Goal: Task Accomplishment & Management: Manage account settings

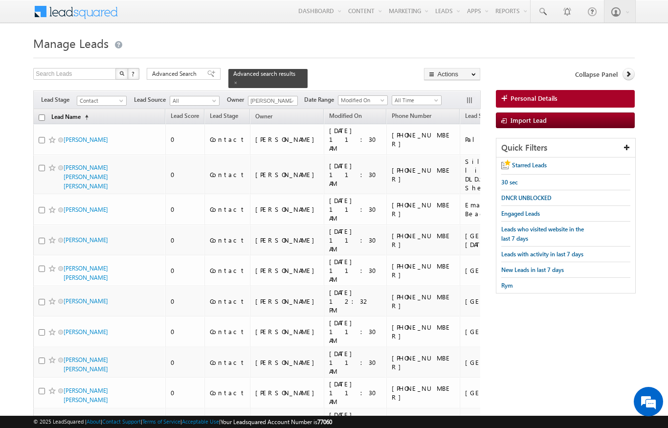
click at [47, 111] on link "Lead Name (sorted ascending)" at bounding box center [69, 117] width 47 height 13
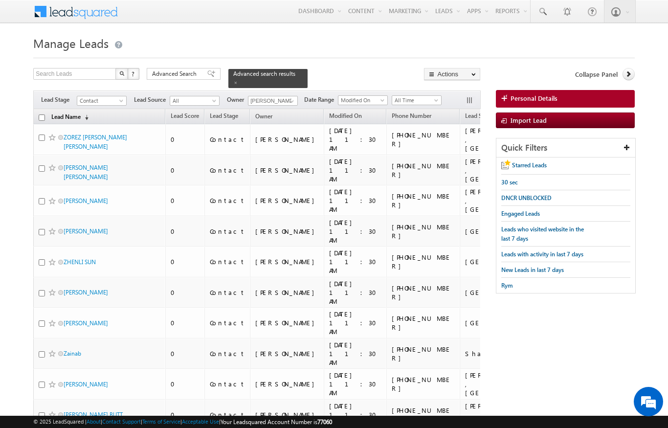
click at [80, 111] on link "Lead Name (sorted descending)" at bounding box center [69, 117] width 47 height 13
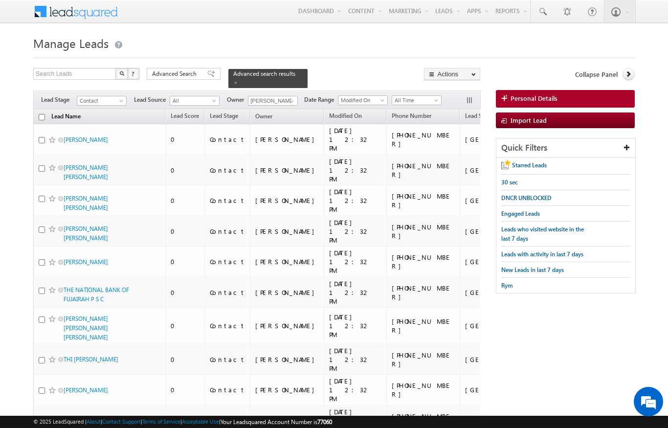
click at [84, 112] on link "Lead Name (sorted descending)" at bounding box center [65, 117] width 39 height 13
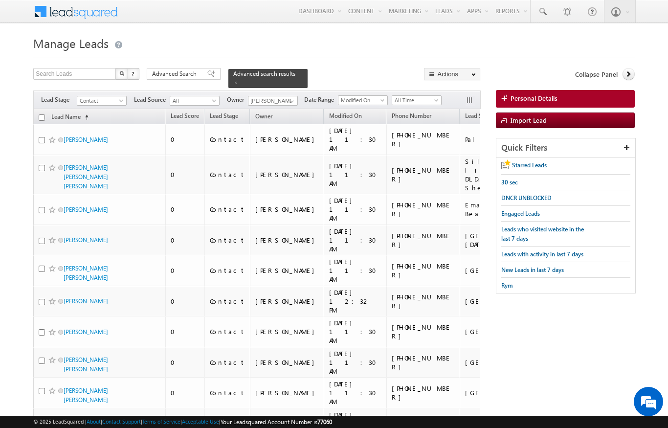
click at [44, 114] on input "checkbox" at bounding box center [42, 117] width 6 height 6
checkbox input "true"
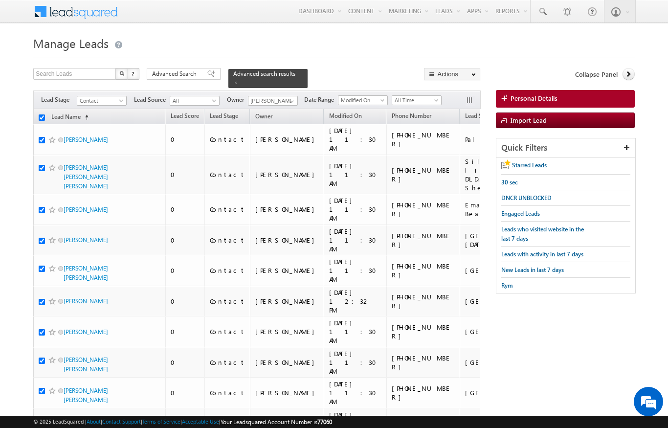
checkbox input "true"
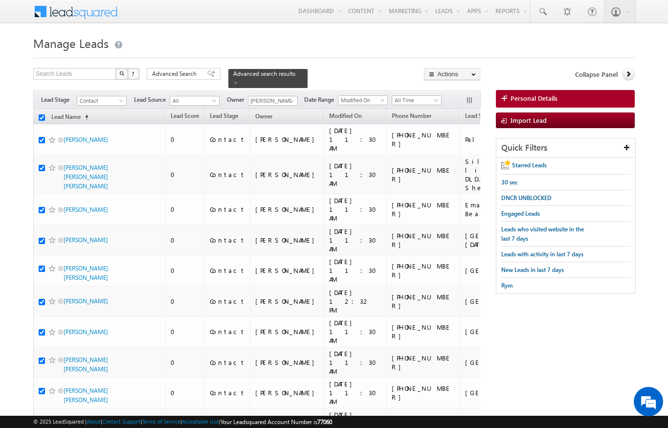
checkbox input "true"
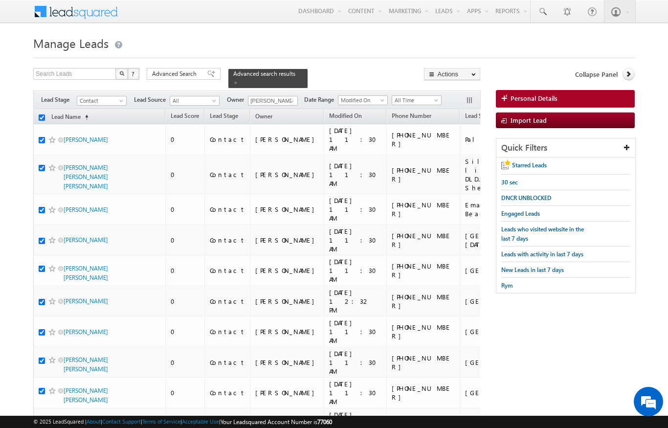
checkbox input "true"
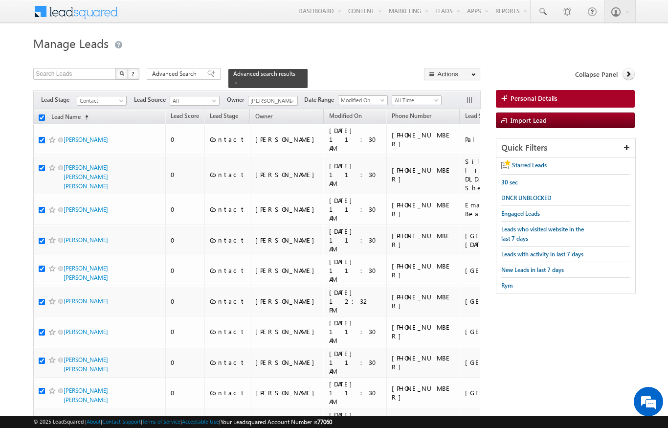
checkbox input "true"
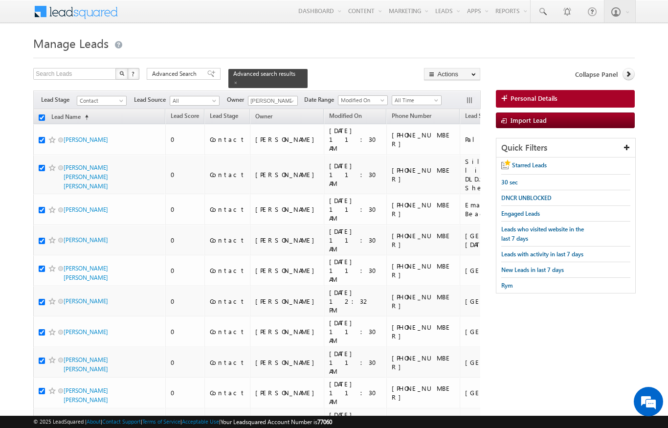
checkbox input "true"
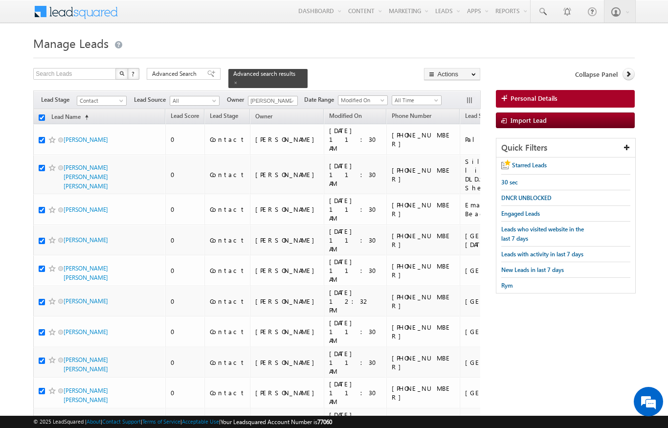
checkbox input "true"
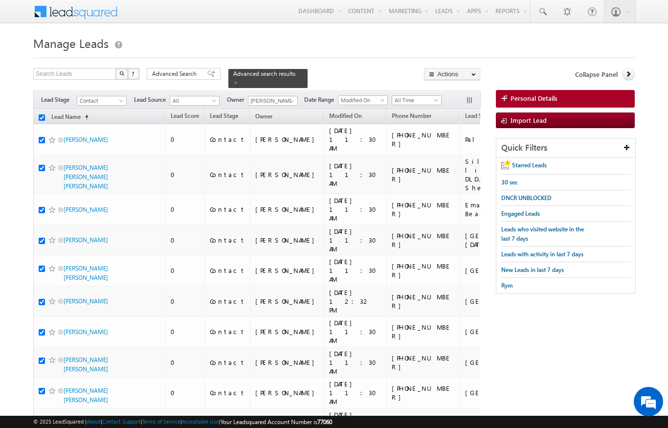
checkbox input "true"
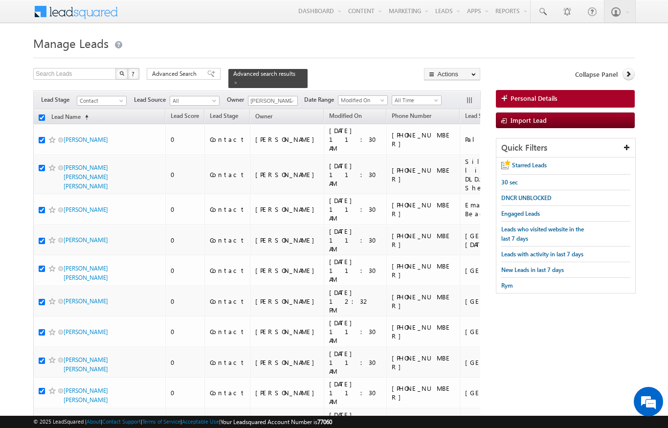
checkbox input "true"
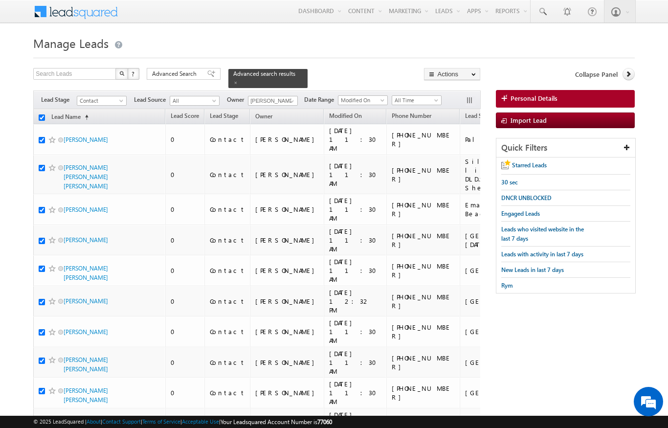
checkbox input "true"
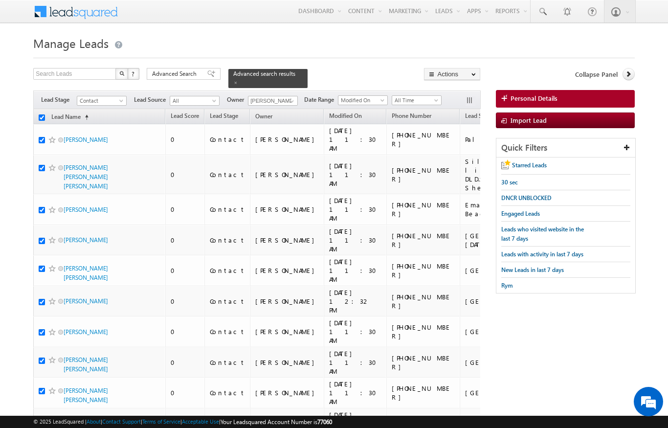
checkbox input "true"
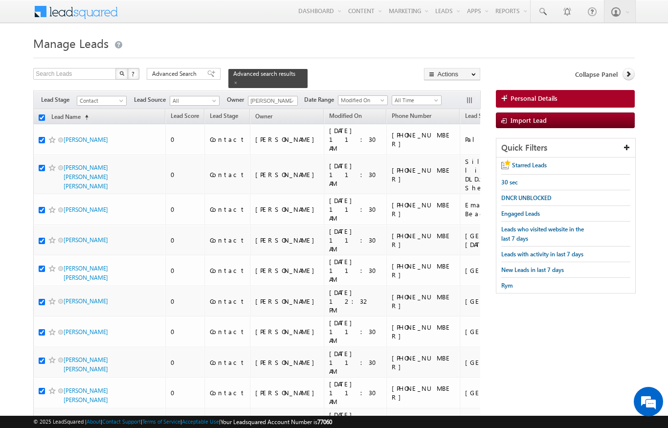
checkbox input "true"
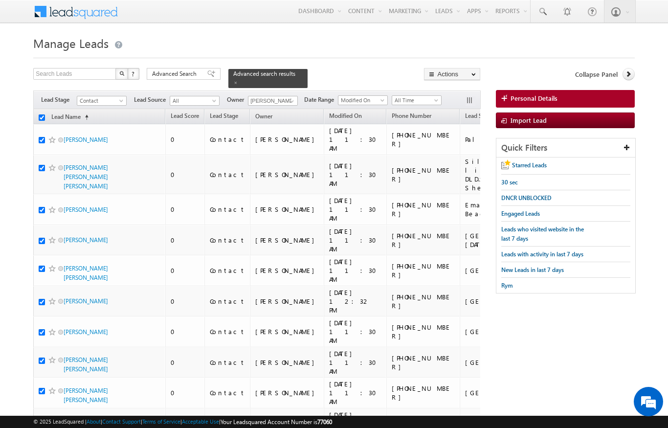
checkbox input "true"
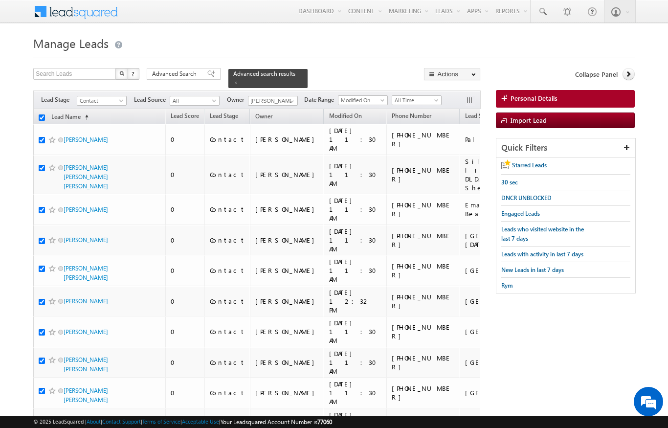
checkbox input "true"
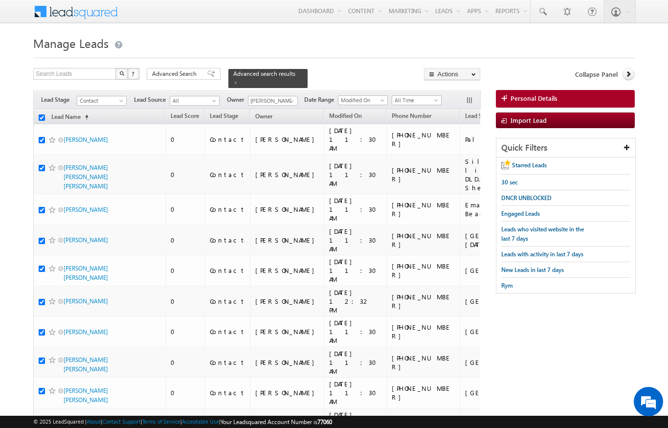
checkbox input "true"
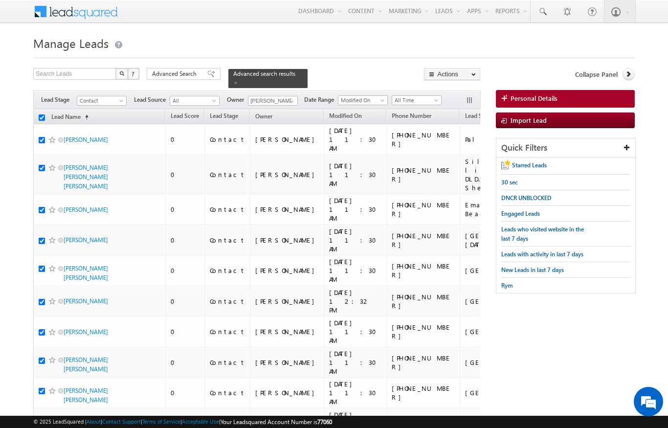
checkbox input "true"
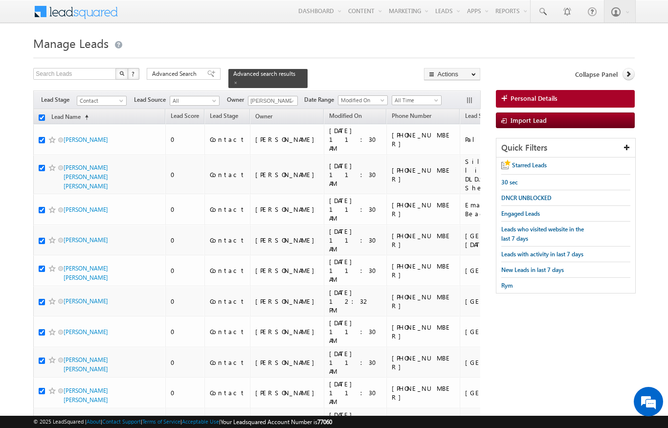
checkbox input "true"
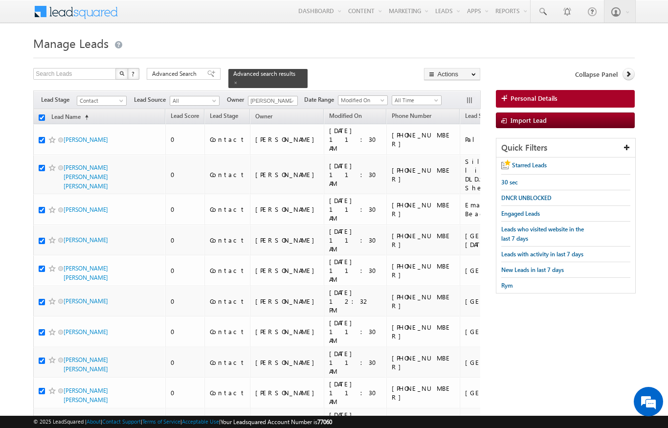
checkbox input "true"
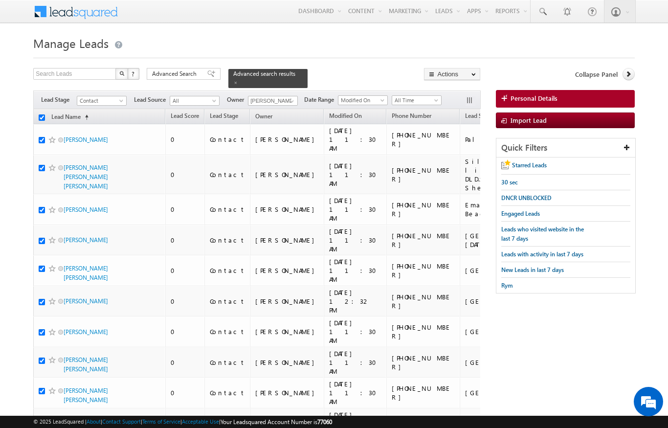
checkbox input "true"
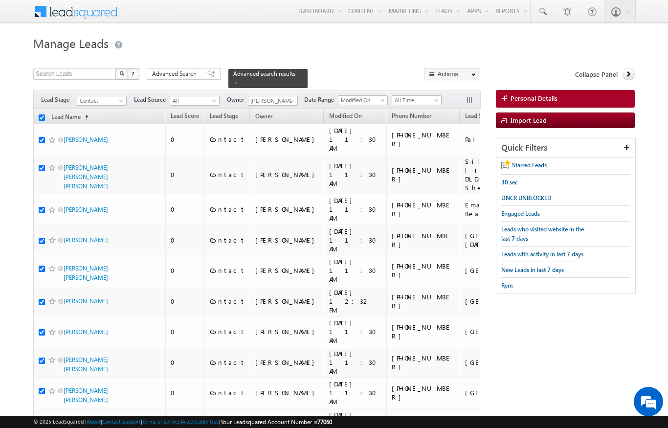
checkbox input "true"
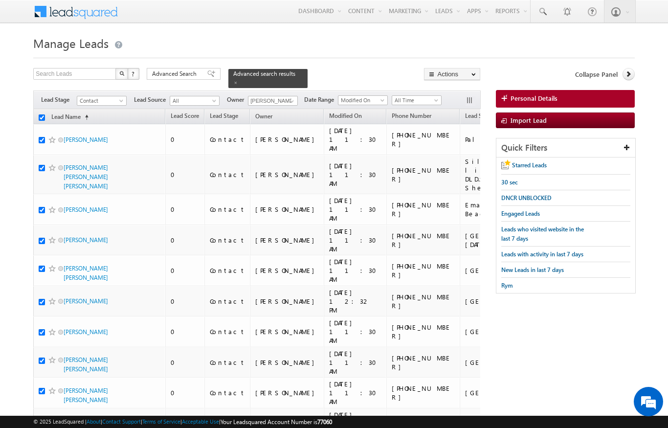
checkbox input "true"
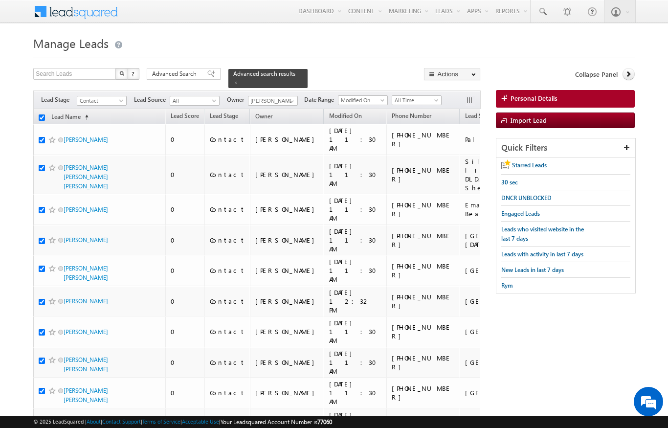
checkbox input "true"
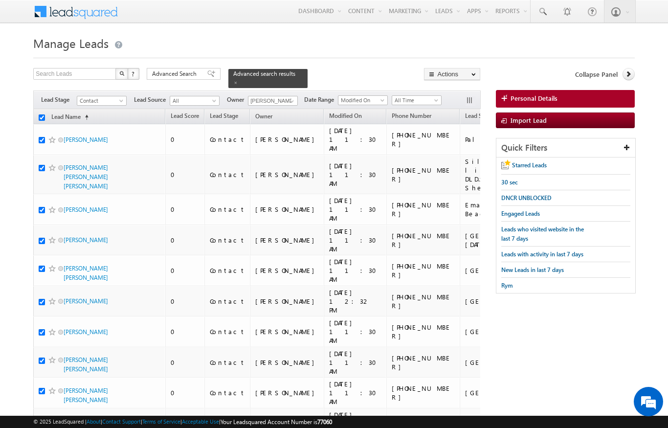
checkbox input "true"
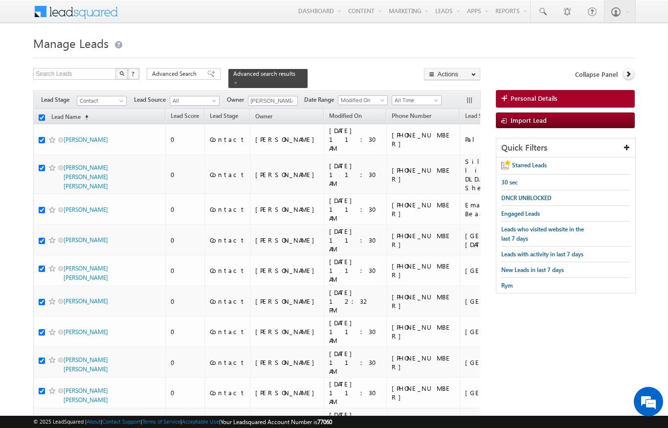
checkbox input "true"
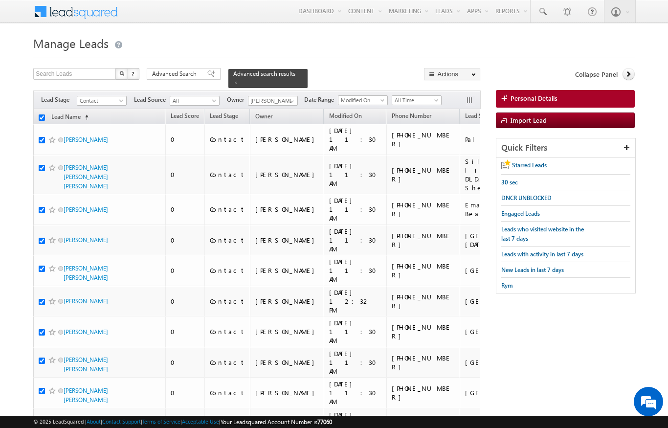
checkbox input "true"
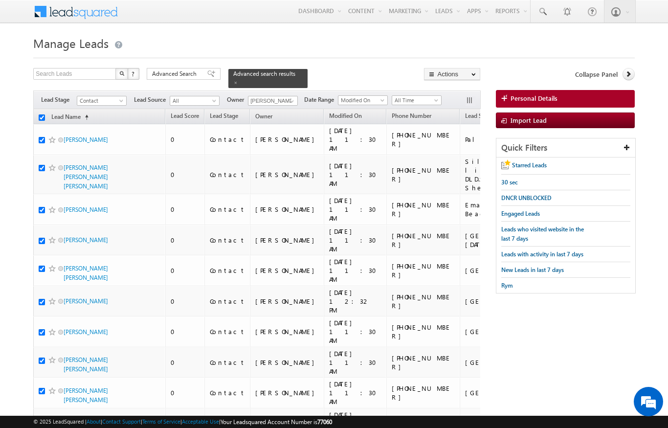
checkbox input "true"
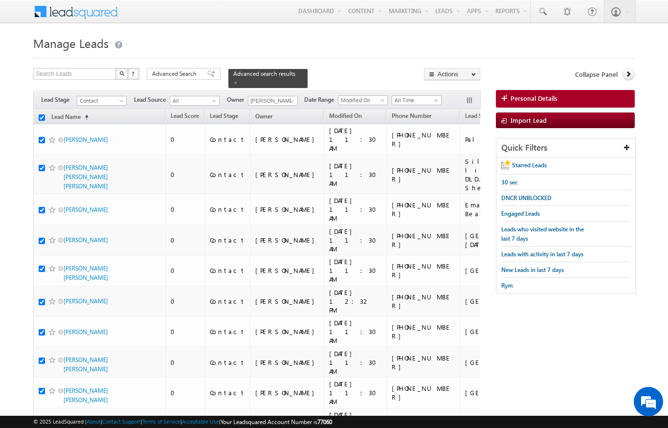
checkbox input "true"
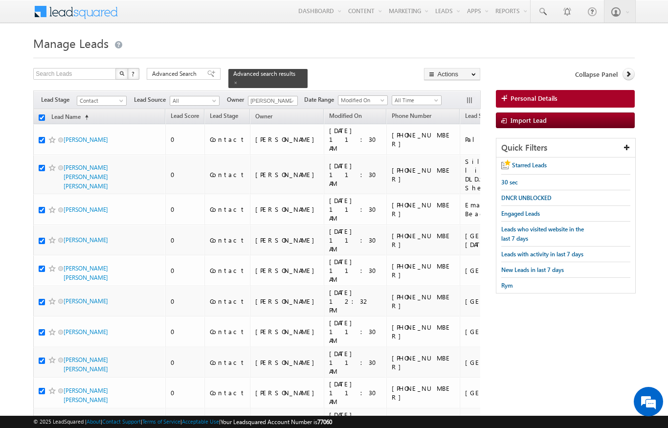
checkbox input "true"
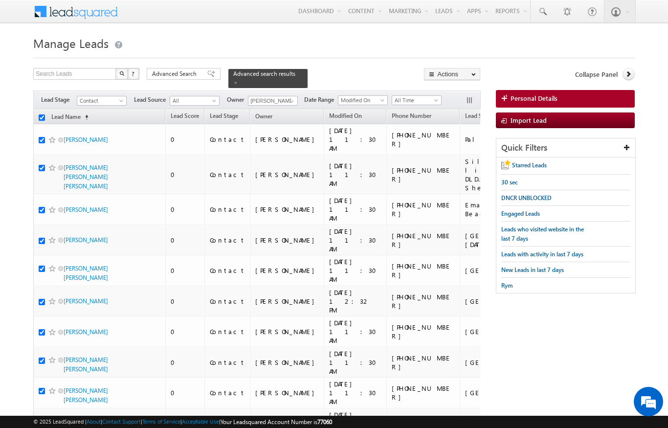
checkbox input "true"
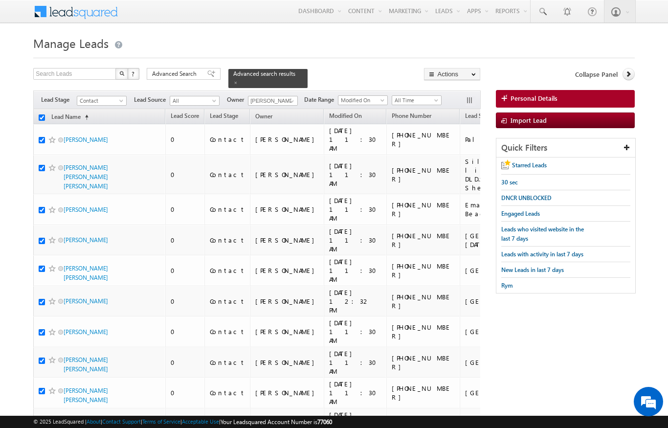
checkbox input "true"
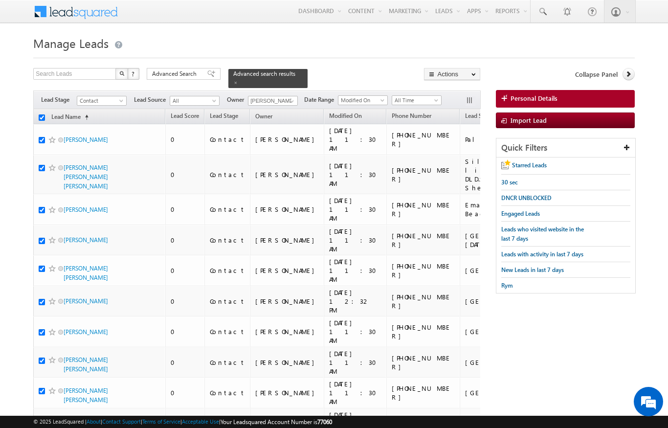
checkbox input "true"
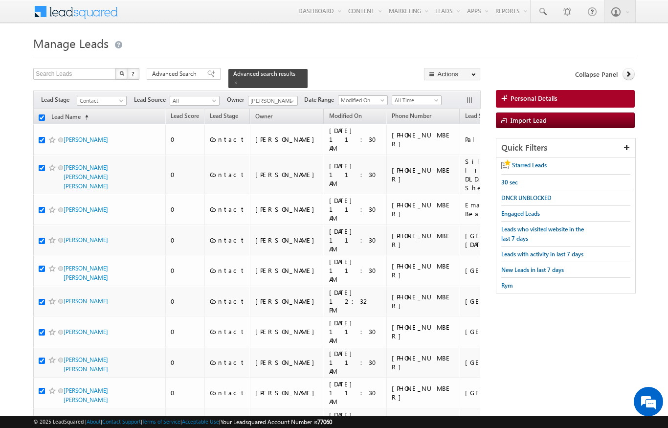
checkbox input "true"
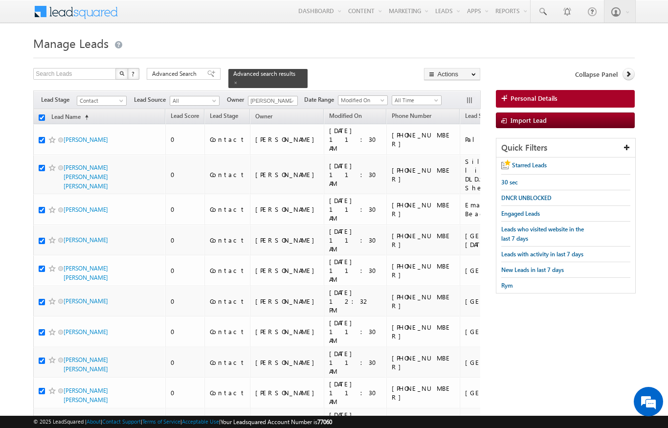
checkbox input "true"
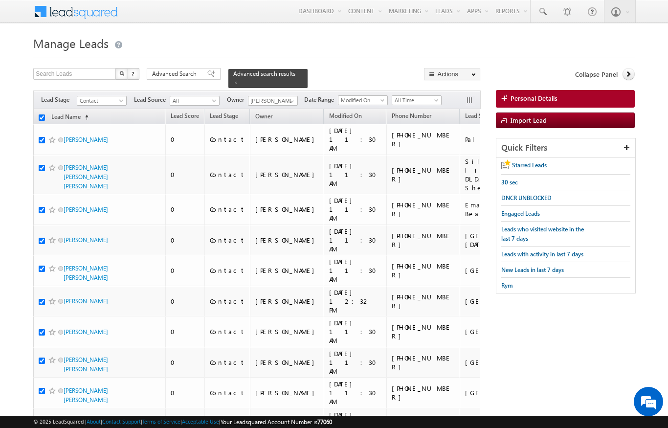
checkbox input "true"
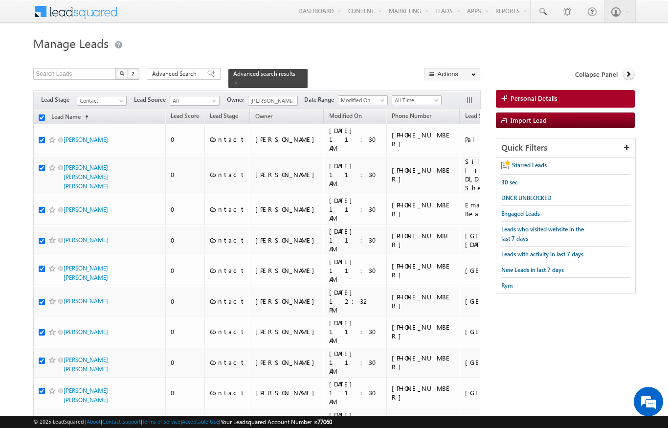
checkbox input "true"
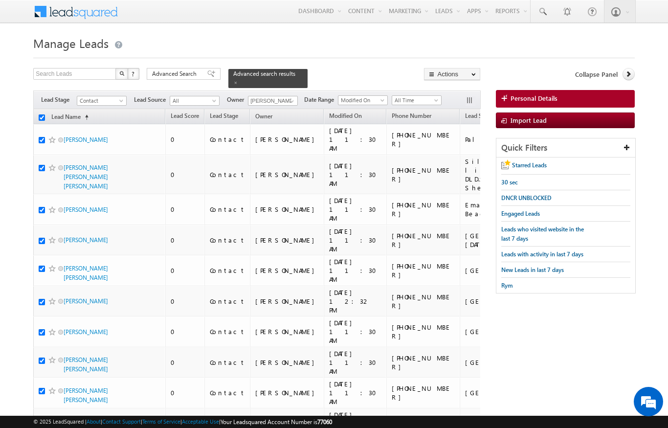
checkbox input "true"
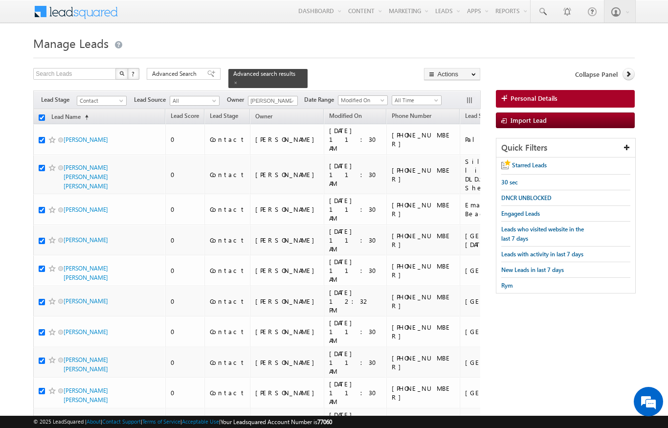
checkbox input "true"
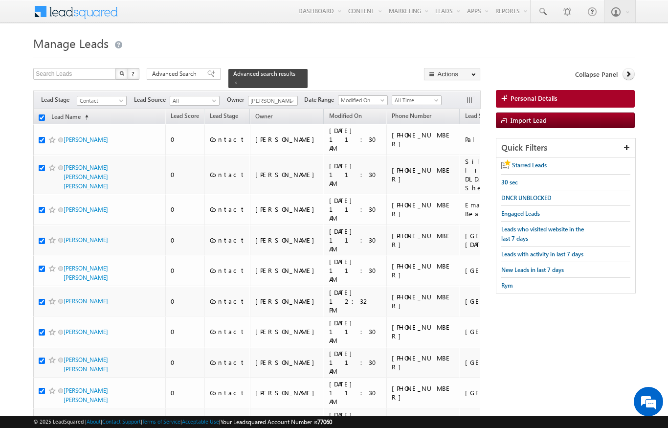
checkbox input "true"
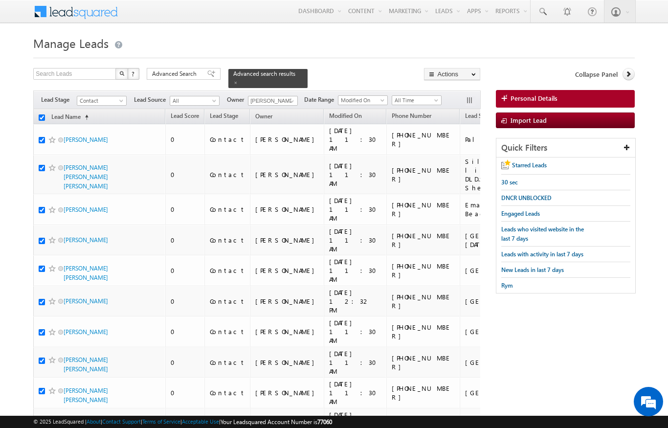
checkbox input "true"
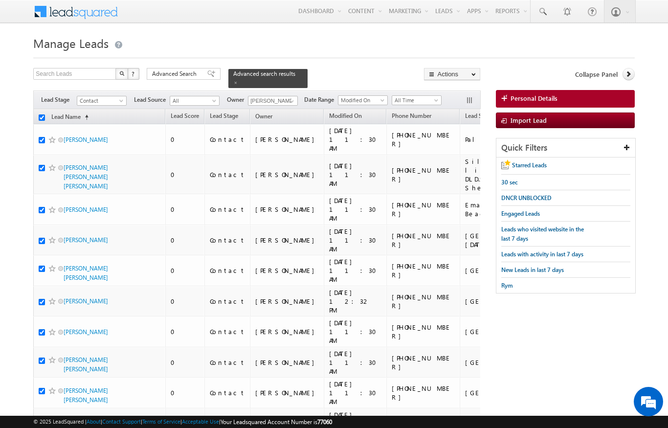
checkbox input "true"
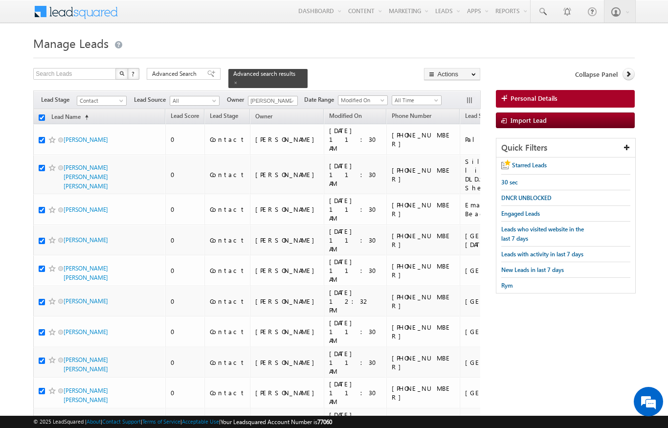
checkbox input "true"
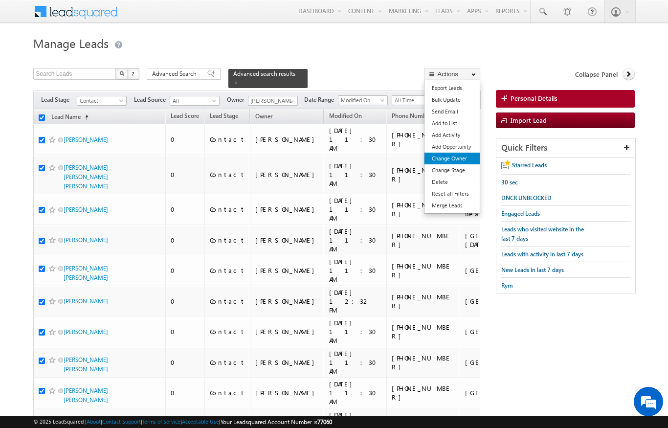
click at [465, 161] on link "Change Owner" at bounding box center [451, 159] width 55 height 12
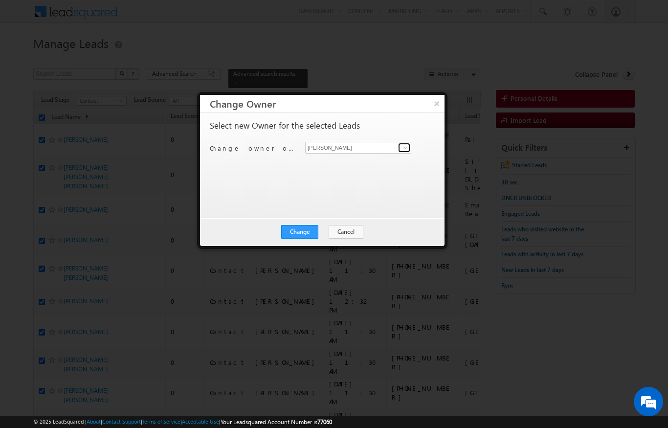
click at [410, 146] on link at bounding box center [404, 148] width 12 height 10
click at [355, 159] on link "[PERSON_NAME] [PERSON_NAME][EMAIL_ADDRESS][PERSON_NAME][DOMAIN_NAME]" at bounding box center [358, 162] width 106 height 19
click at [307, 238] on button "Change" at bounding box center [299, 232] width 37 height 14
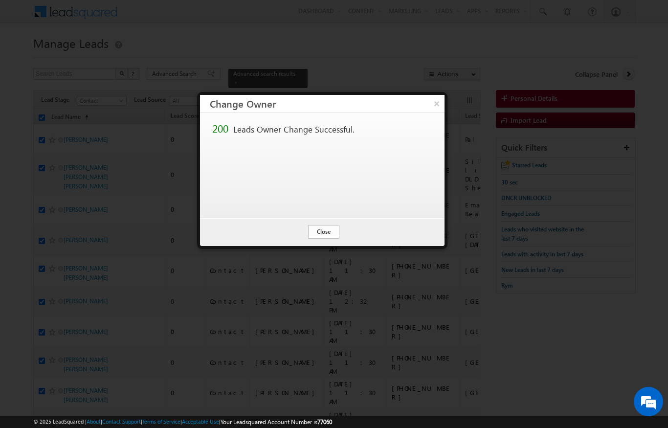
click at [325, 235] on button "Close" at bounding box center [323, 232] width 31 height 14
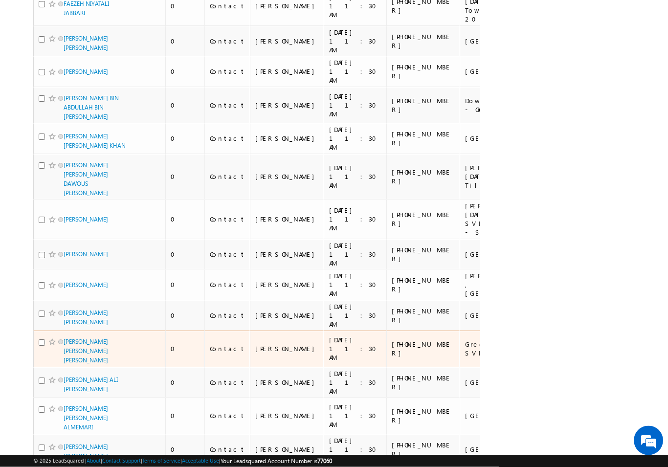
scroll to position [1190, 0]
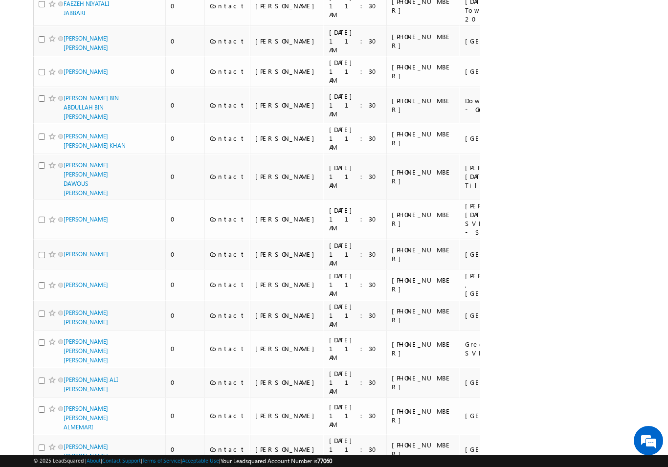
drag, startPoint x: 270, startPoint y: 208, endPoint x: 0, endPoint y: -1191, distance: 1424.9
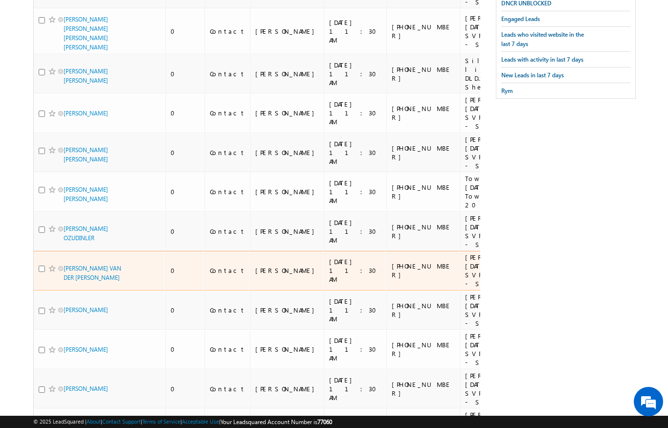
scroll to position [0, 0]
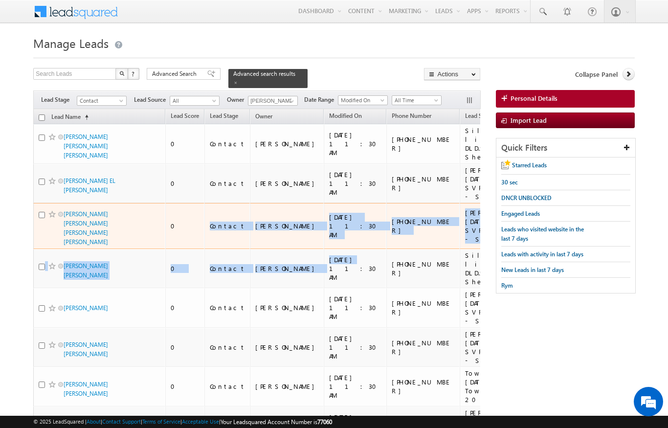
drag, startPoint x: 308, startPoint y: 238, endPoint x: 197, endPoint y: 204, distance: 116.4
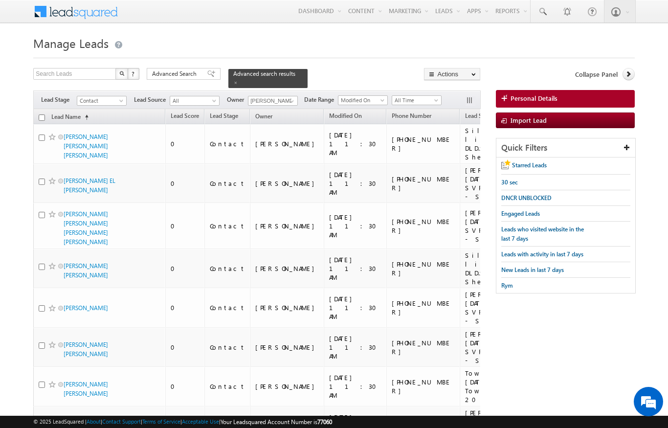
click at [386, 58] on div at bounding box center [333, 55] width 601 height 6
click at [41, 114] on input "checkbox" at bounding box center [42, 117] width 6 height 6
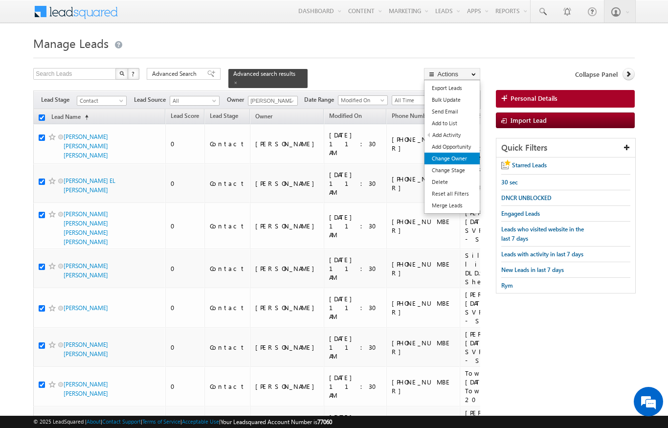
click at [471, 156] on link "Change Owner" at bounding box center [451, 159] width 55 height 12
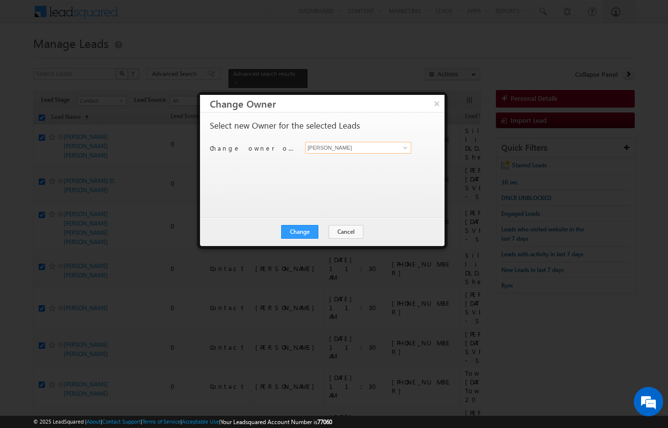
click at [403, 142] on input "[PERSON_NAME]" at bounding box center [358, 148] width 106 height 12
click at [406, 138] on div "Select new Owner for the selected Leads Change owner of 200 leads to [PERSON_NA…" at bounding box center [321, 160] width 223 height 78
click at [409, 142] on input "[PERSON_NAME]" at bounding box center [358, 148] width 106 height 12
click at [430, 104] on button "×" at bounding box center [436, 103] width 16 height 17
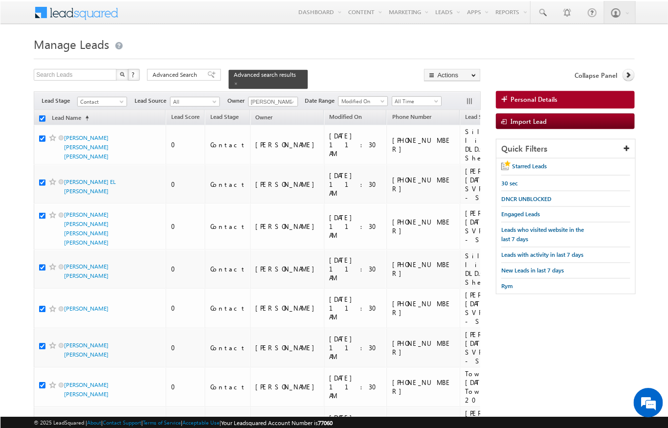
scroll to position [0, 0]
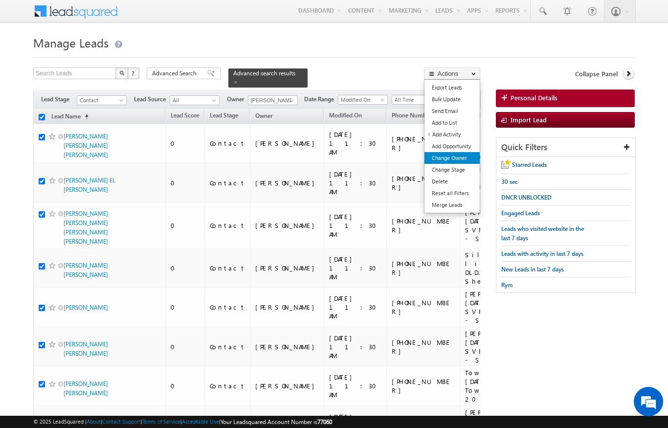
click at [460, 160] on link "Change Owner" at bounding box center [451, 158] width 55 height 12
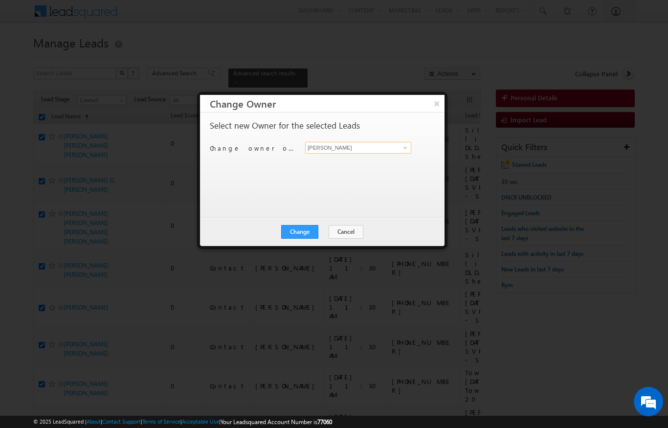
click at [393, 147] on input "[PERSON_NAME]" at bounding box center [358, 148] width 106 height 12
click at [398, 167] on link "[PERSON_NAME] [PERSON_NAME][EMAIL_ADDRESS][PERSON_NAME][DOMAIN_NAME]" at bounding box center [358, 162] width 106 height 19
click at [311, 228] on button "Change" at bounding box center [299, 232] width 37 height 14
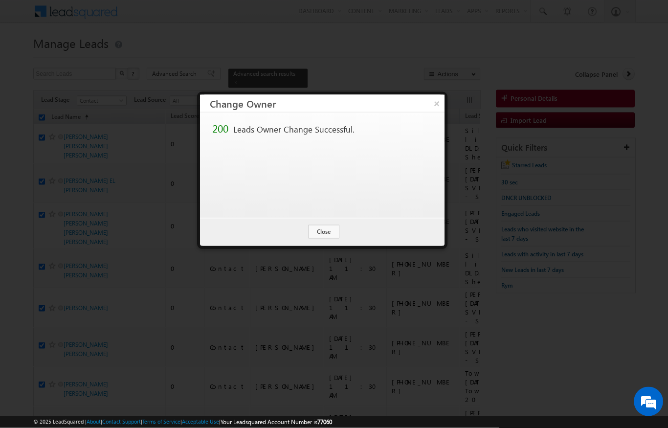
scroll to position [0, 0]
click at [330, 233] on button "Close" at bounding box center [323, 232] width 31 height 14
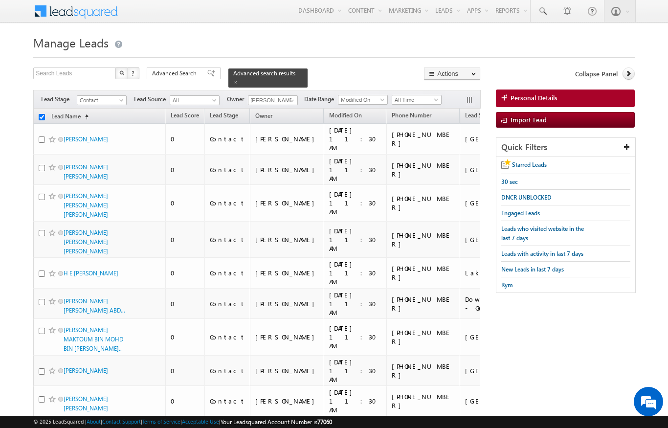
drag, startPoint x: 330, startPoint y: 233, endPoint x: 396, endPoint y: 147, distance: 108.7
click at [396, 154] on td "[PHONE_NUMBER]" at bounding box center [422, 169] width 73 height 31
click at [40, 109] on th "Lead Name (sorted ascending)" at bounding box center [99, 116] width 132 height 15
click at [44, 114] on input "checkbox" at bounding box center [42, 117] width 6 height 6
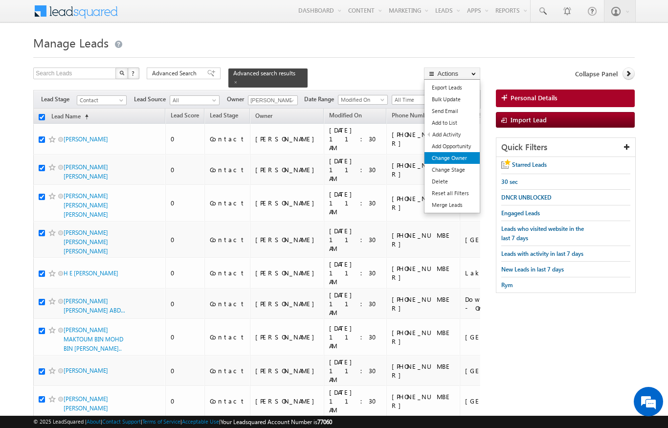
click at [456, 156] on link "Change Owner" at bounding box center [451, 158] width 55 height 12
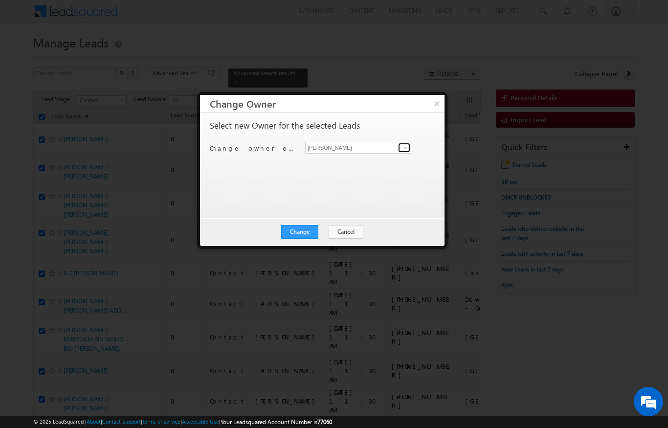
click at [401, 146] on span at bounding box center [405, 148] width 8 height 8
click at [385, 160] on link "[PERSON_NAME] Verhani [PERSON_NAME][EMAIL_ADDRESS][DOMAIN_NAME]" at bounding box center [358, 162] width 106 height 19
click at [304, 233] on button "Change" at bounding box center [299, 232] width 37 height 14
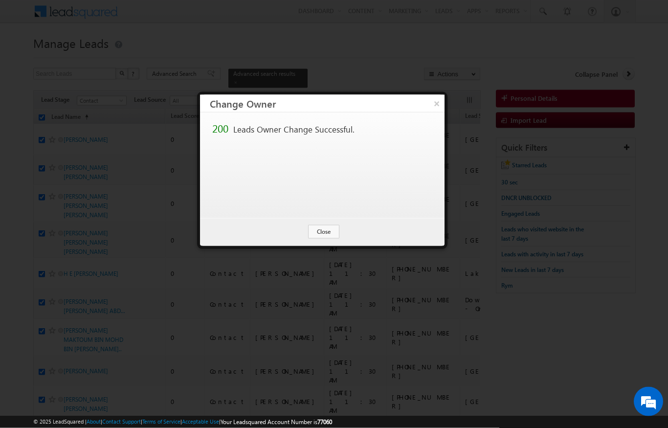
scroll to position [0, 0]
click at [327, 229] on button "Close" at bounding box center [323, 232] width 31 height 14
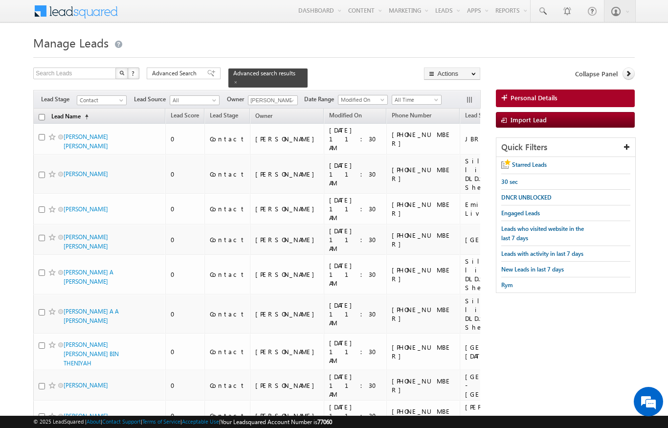
click at [46, 110] on link "Lead Name (sorted ascending)" at bounding box center [69, 116] width 47 height 13
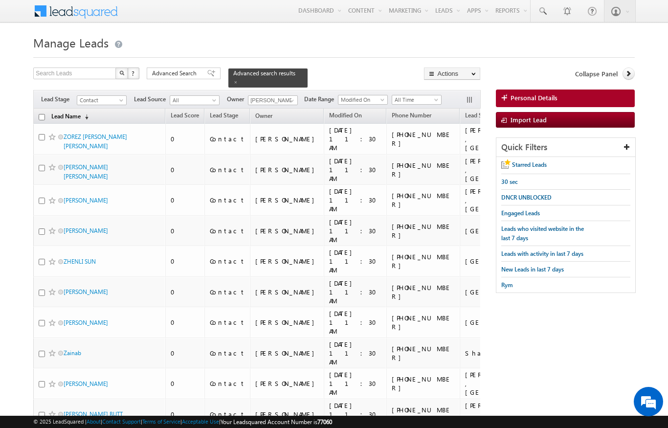
click at [87, 113] on span "(sorted descending)" at bounding box center [85, 117] width 8 height 8
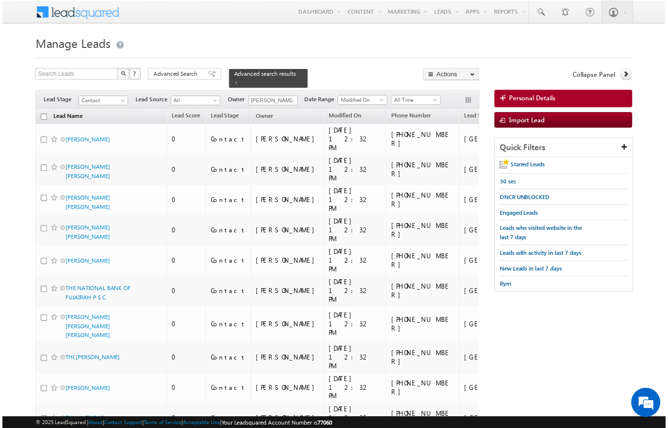
scroll to position [3, 0]
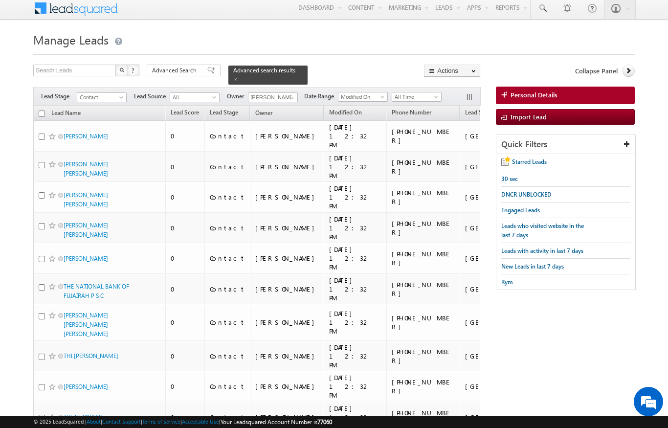
click at [41, 110] on input "checkbox" at bounding box center [42, 113] width 6 height 6
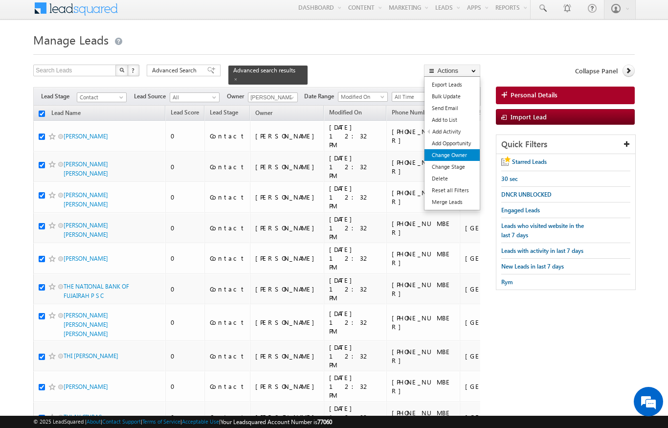
click at [464, 154] on link "Change Owner" at bounding box center [451, 155] width 55 height 12
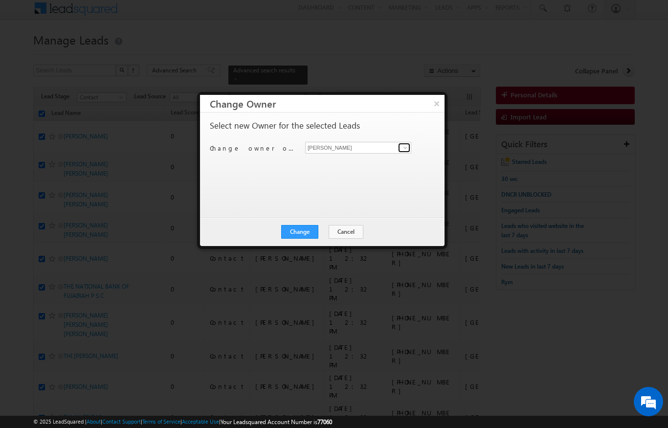
click at [408, 147] on span at bounding box center [405, 148] width 8 height 8
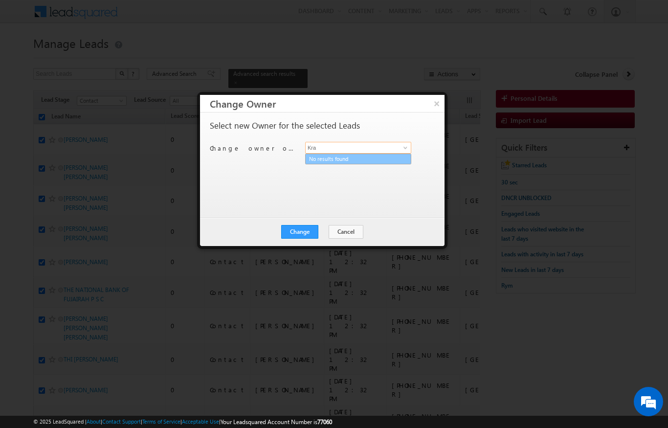
scroll to position [0, 0]
click at [378, 163] on span "[EMAIL_ADDRESS][DOMAIN_NAME]" at bounding box center [353, 166] width 88 height 7
click at [308, 228] on button "Change" at bounding box center [299, 232] width 37 height 14
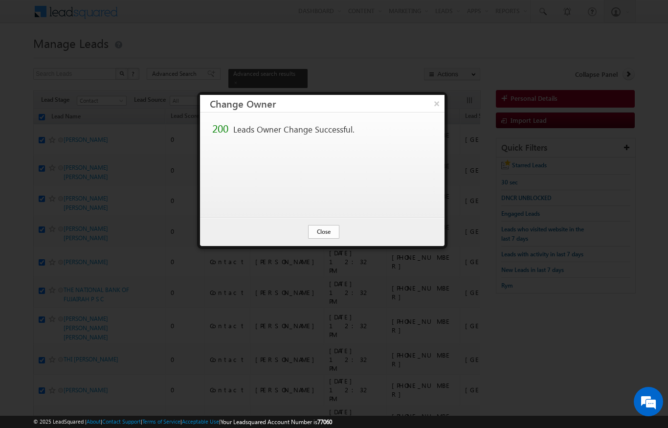
click at [318, 234] on button "Close" at bounding box center [323, 232] width 31 height 14
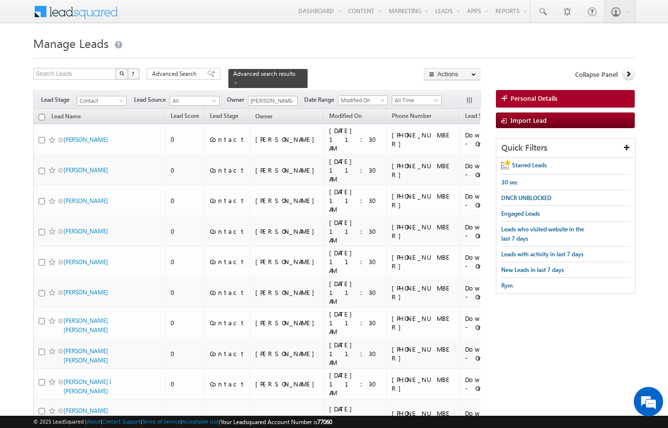
click at [42, 114] on input "checkbox" at bounding box center [42, 117] width 6 height 6
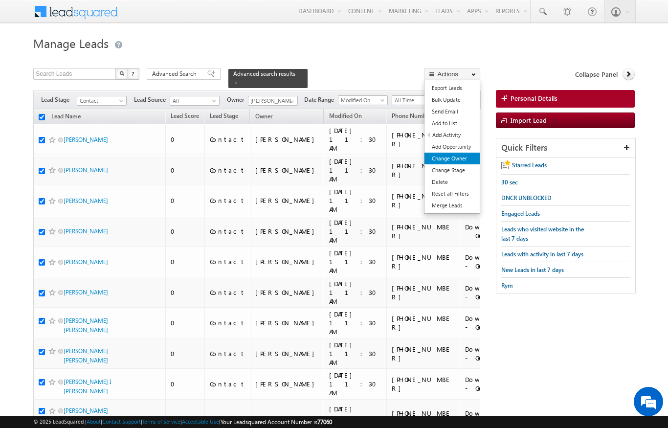
click at [464, 157] on link "Change Owner" at bounding box center [451, 159] width 55 height 12
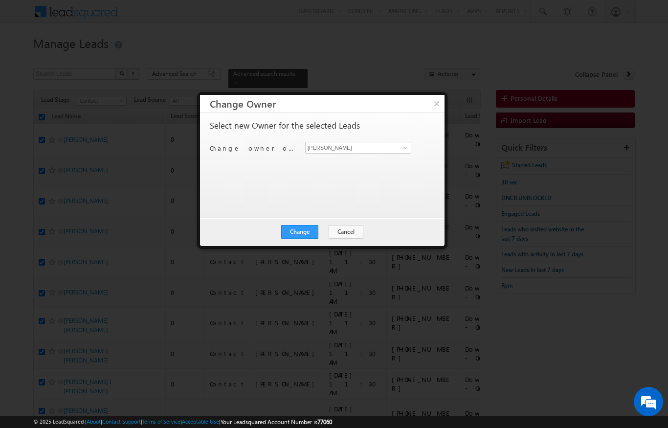
click at [402, 139] on div "Select new Owner for the selected Leads Change owner of 200 leads to [PERSON_NA…" at bounding box center [321, 160] width 223 height 78
click at [408, 145] on span at bounding box center [405, 148] width 8 height 8
click at [369, 163] on span "[PERSON_NAME][EMAIL_ADDRESS][DOMAIN_NAME]" at bounding box center [353, 166] width 88 height 7
click at [306, 220] on div "Change Cancel Close" at bounding box center [322, 232] width 244 height 28
click at [300, 236] on button "Change" at bounding box center [299, 232] width 37 height 14
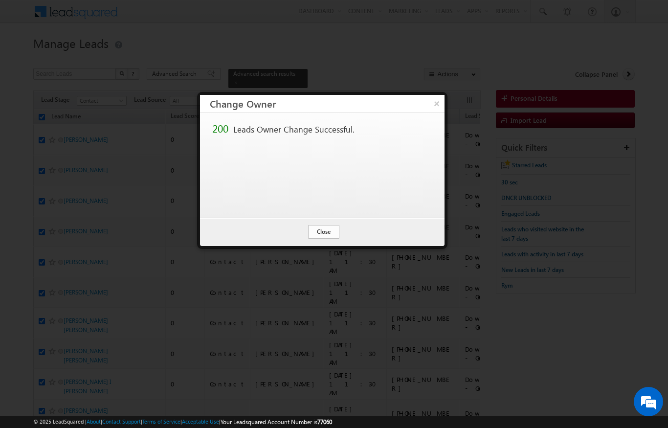
click at [311, 238] on button "Close" at bounding box center [323, 232] width 31 height 14
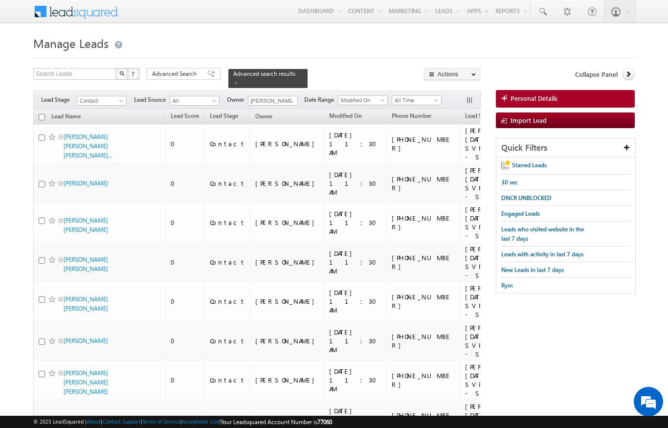
click at [42, 114] on input "checkbox" at bounding box center [42, 117] width 6 height 6
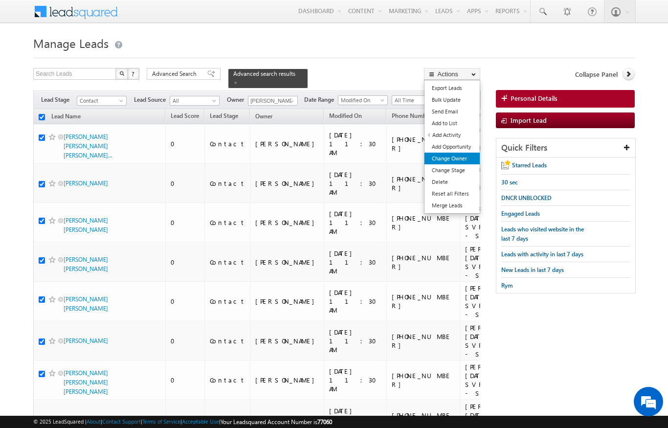
click at [466, 157] on link "Change Owner" at bounding box center [451, 159] width 55 height 12
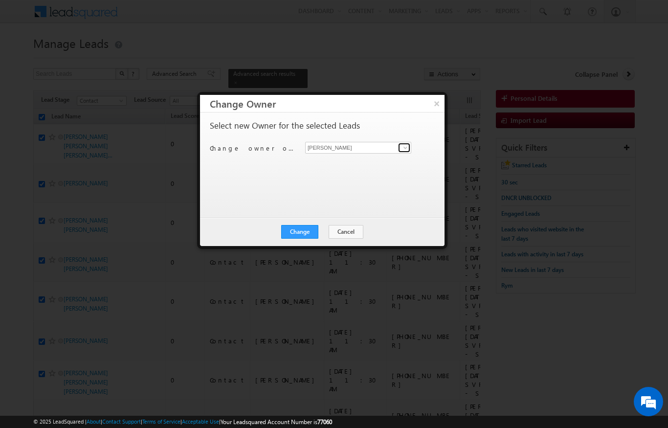
click at [406, 148] on span at bounding box center [405, 148] width 8 height 8
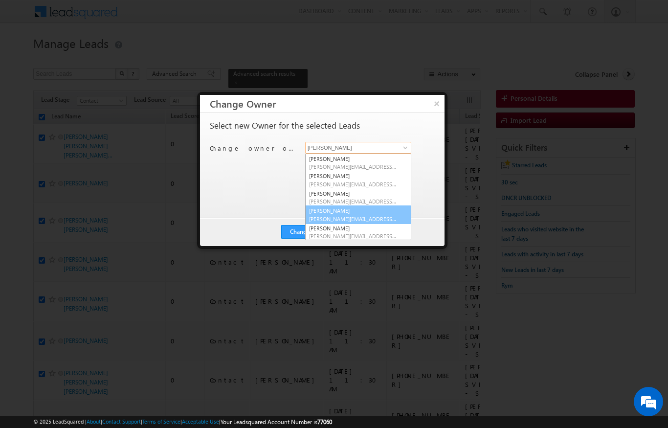
click at [365, 216] on span "[PERSON_NAME][EMAIL_ADDRESS][DOMAIN_NAME]" at bounding box center [353, 218] width 88 height 7
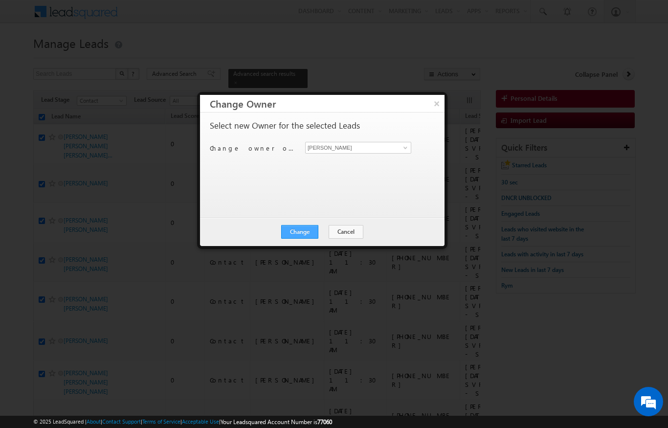
click at [307, 225] on button "Change" at bounding box center [299, 232] width 37 height 14
click at [328, 227] on button "Close" at bounding box center [323, 232] width 31 height 14
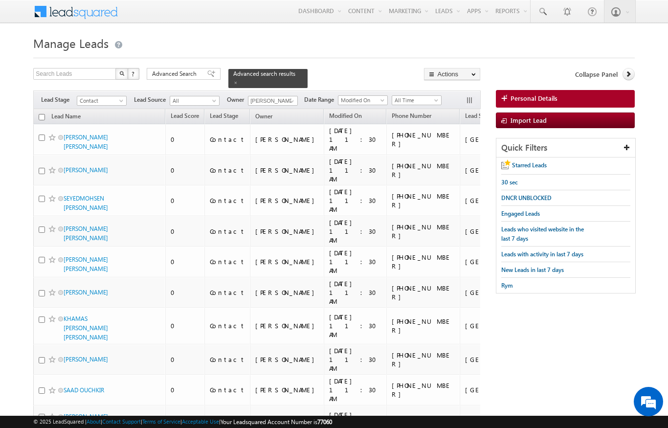
click at [39, 114] on input "checkbox" at bounding box center [42, 117] width 6 height 6
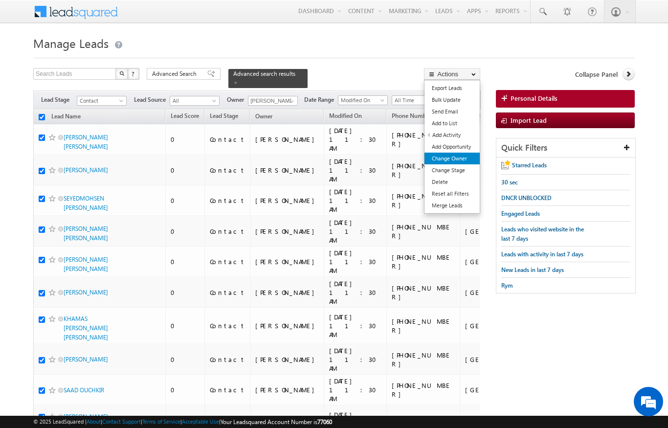
click at [467, 157] on link "Change Owner" at bounding box center [451, 159] width 55 height 12
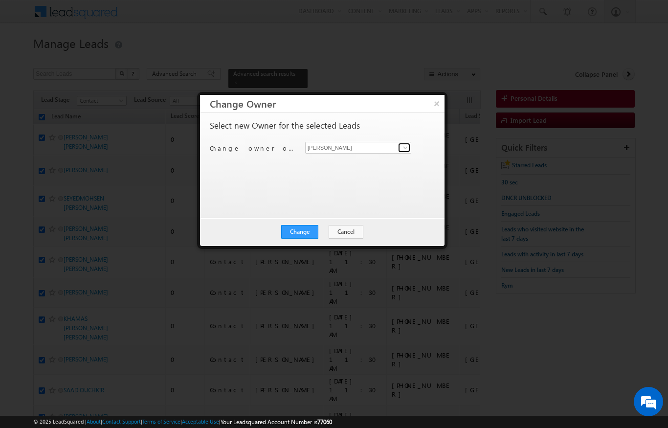
click at [409, 144] on span at bounding box center [405, 148] width 8 height 8
click at [364, 158] on link "[PERSON_NAME] [PERSON_NAME][EMAIL_ADDRESS][DOMAIN_NAME]" at bounding box center [358, 162] width 106 height 19
click at [307, 232] on button "Change" at bounding box center [299, 232] width 37 height 14
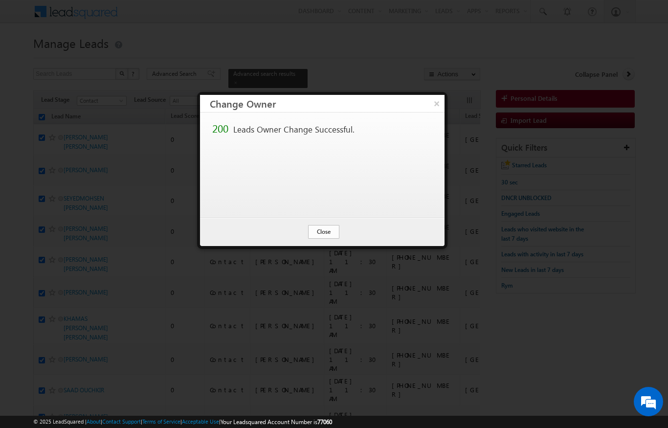
click at [328, 230] on button "Close" at bounding box center [323, 232] width 31 height 14
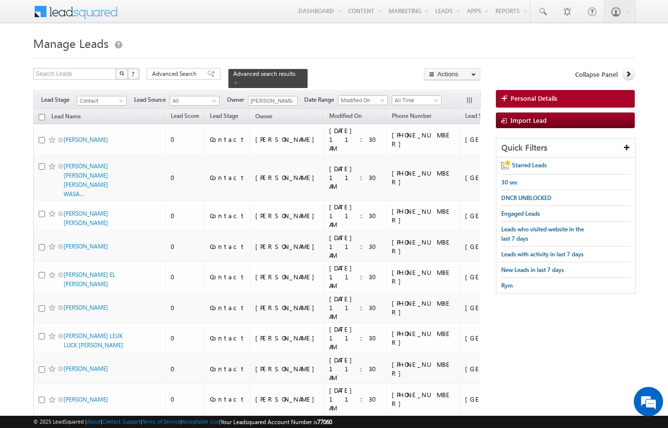
click at [44, 114] on input "checkbox" at bounding box center [42, 117] width 6 height 6
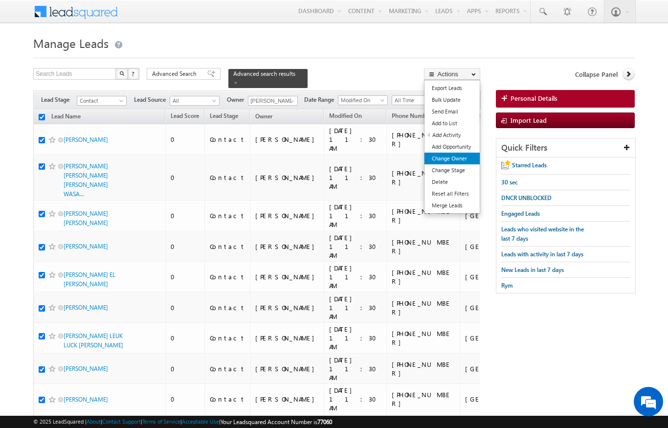
click at [465, 157] on link "Change Owner" at bounding box center [451, 159] width 55 height 12
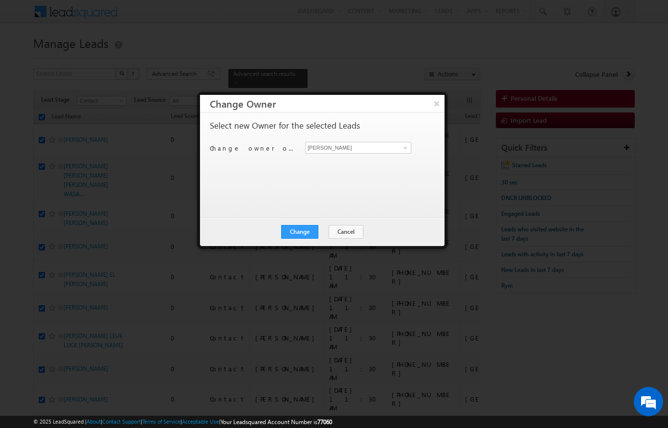
click at [403, 138] on div "Select new Owner for the selected Leads Change owner of 200 leads to [PERSON_NA…" at bounding box center [321, 160] width 223 height 78
click at [408, 152] on link at bounding box center [404, 148] width 12 height 10
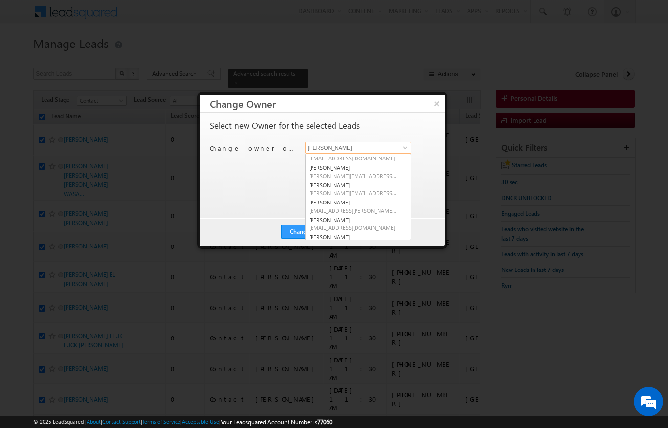
scroll to position [113, 0]
click at [383, 202] on link "[PERSON_NAME] [EMAIL_ADDRESS][PERSON_NAME][DOMAIN_NAME]" at bounding box center [358, 206] width 106 height 19
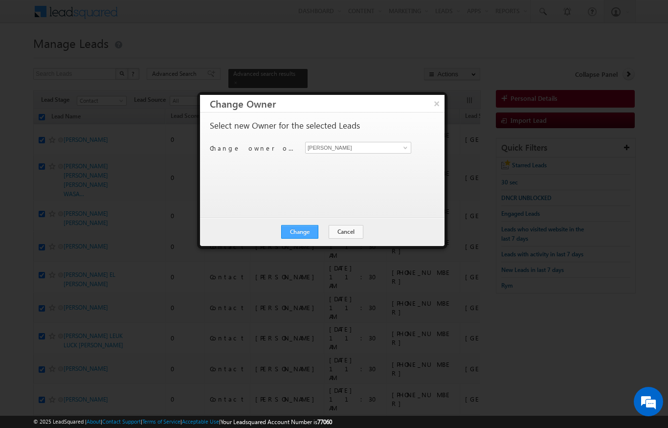
click at [318, 233] on button "Change" at bounding box center [299, 232] width 37 height 14
click at [332, 232] on button "Close" at bounding box center [323, 232] width 31 height 14
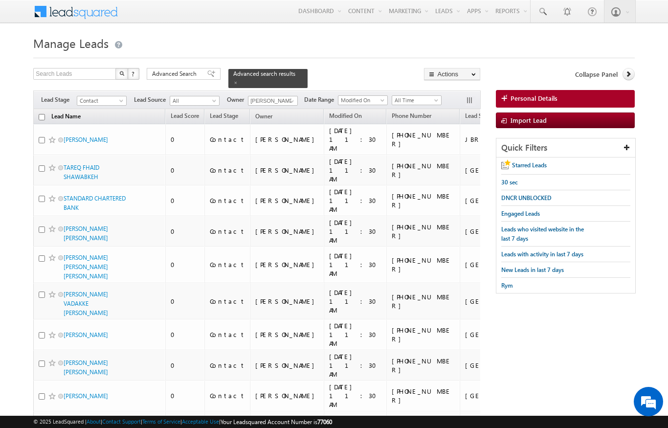
click at [46, 111] on link "Lead Name (sorted descending)" at bounding box center [65, 117] width 39 height 13
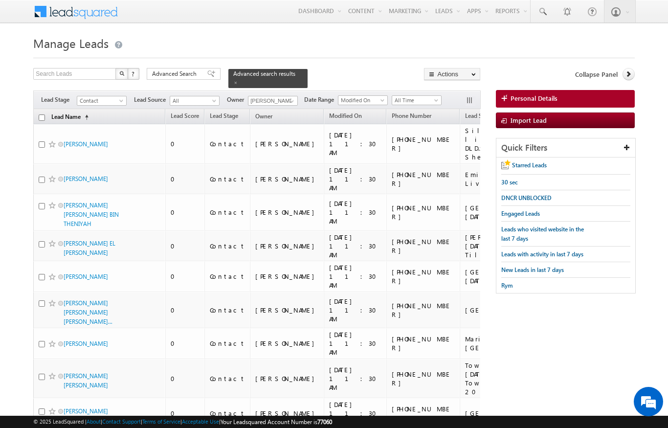
click at [93, 112] on link "Lead Name (sorted ascending)" at bounding box center [69, 117] width 47 height 13
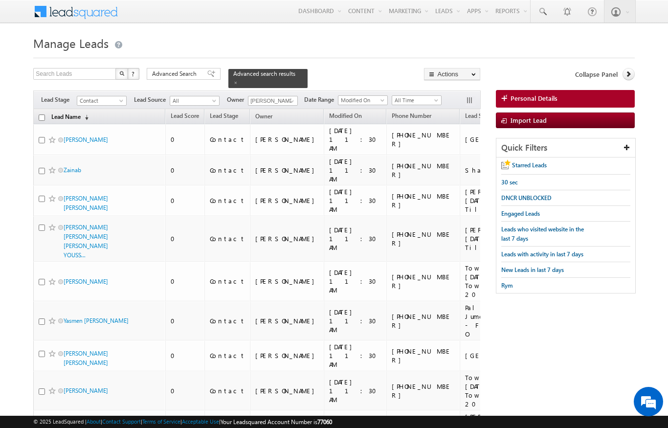
click at [92, 111] on link "Lead Name (sorted descending)" at bounding box center [69, 117] width 47 height 13
